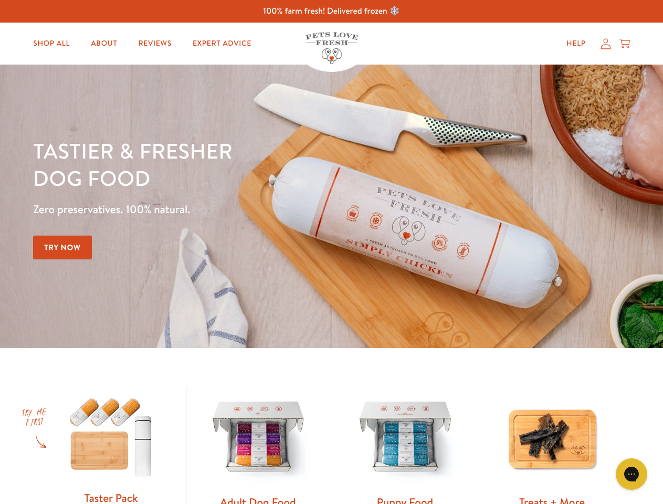
click at [331, 252] on div "Tastier & fresher dog food Zero preservatives. 100% natural. Try Now" at bounding box center [232, 206] width 398 height 139
click at [632, 474] on icon "Open gorgias live chat" at bounding box center [632, 474] width 10 height 10
